Goal: Information Seeking & Learning: Find specific fact

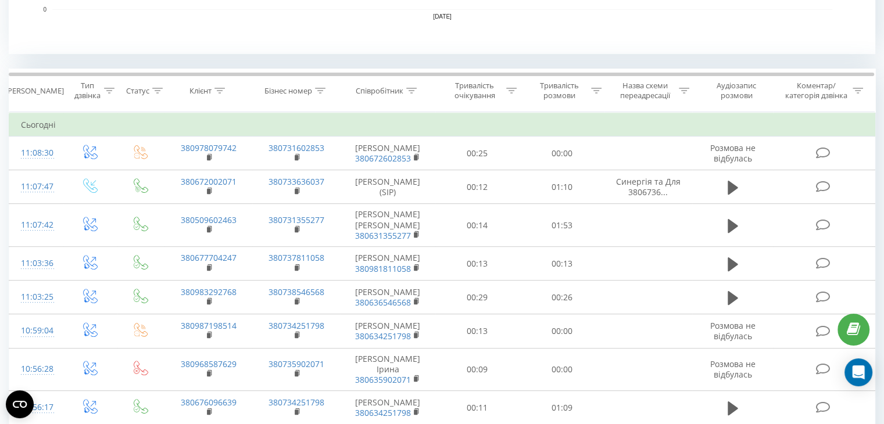
scroll to position [432, 0]
click at [407, 88] on icon at bounding box center [411, 91] width 10 height 6
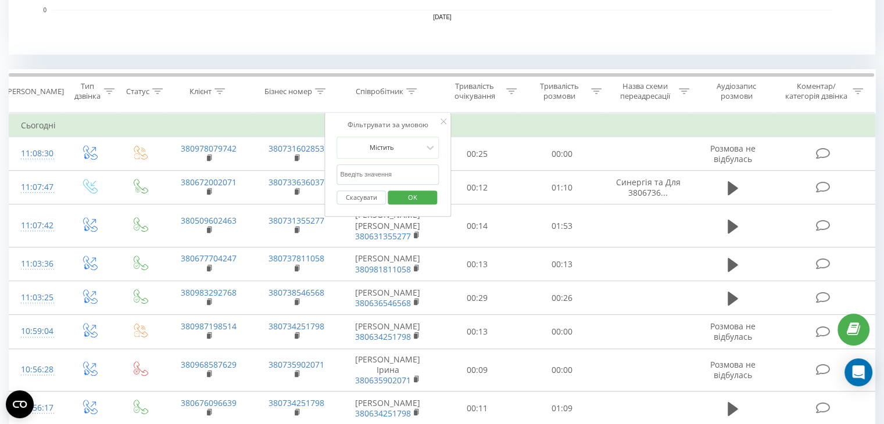
click at [389, 167] on input "text" at bounding box center [387, 174] width 102 height 20
type input "Інна"
click at [409, 194] on span "OK" at bounding box center [412, 197] width 33 height 18
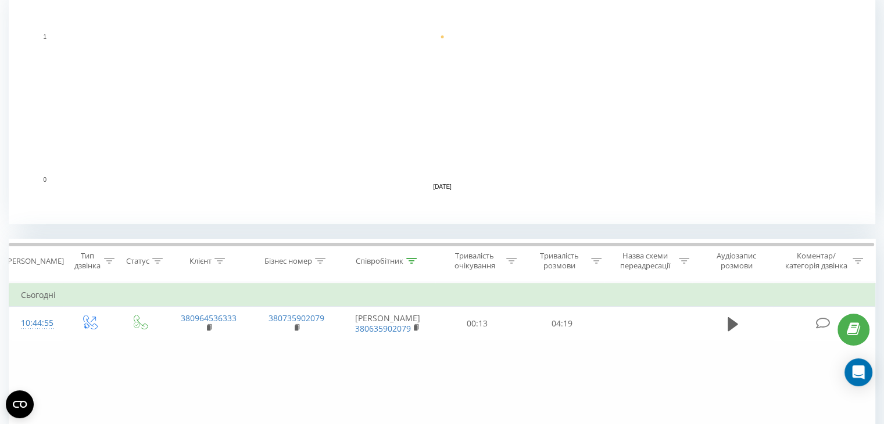
scroll to position [425, 0]
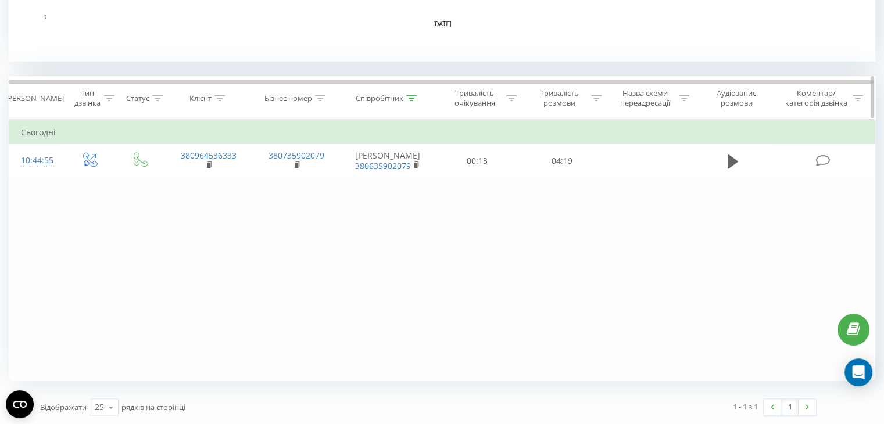
click at [409, 95] on icon at bounding box center [411, 98] width 10 height 6
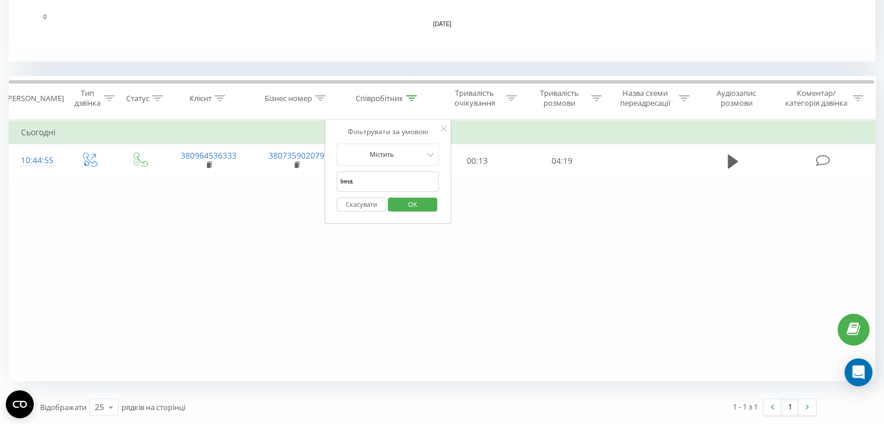
click at [365, 176] on input "Інна" at bounding box center [387, 181] width 102 height 20
click at [419, 200] on span "OK" at bounding box center [412, 204] width 33 height 18
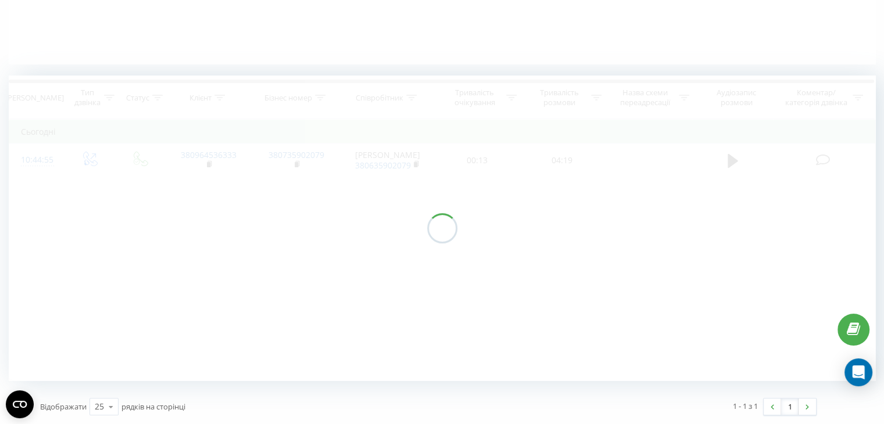
scroll to position [263, 0]
